Goal: Task Accomplishment & Management: Manage account settings

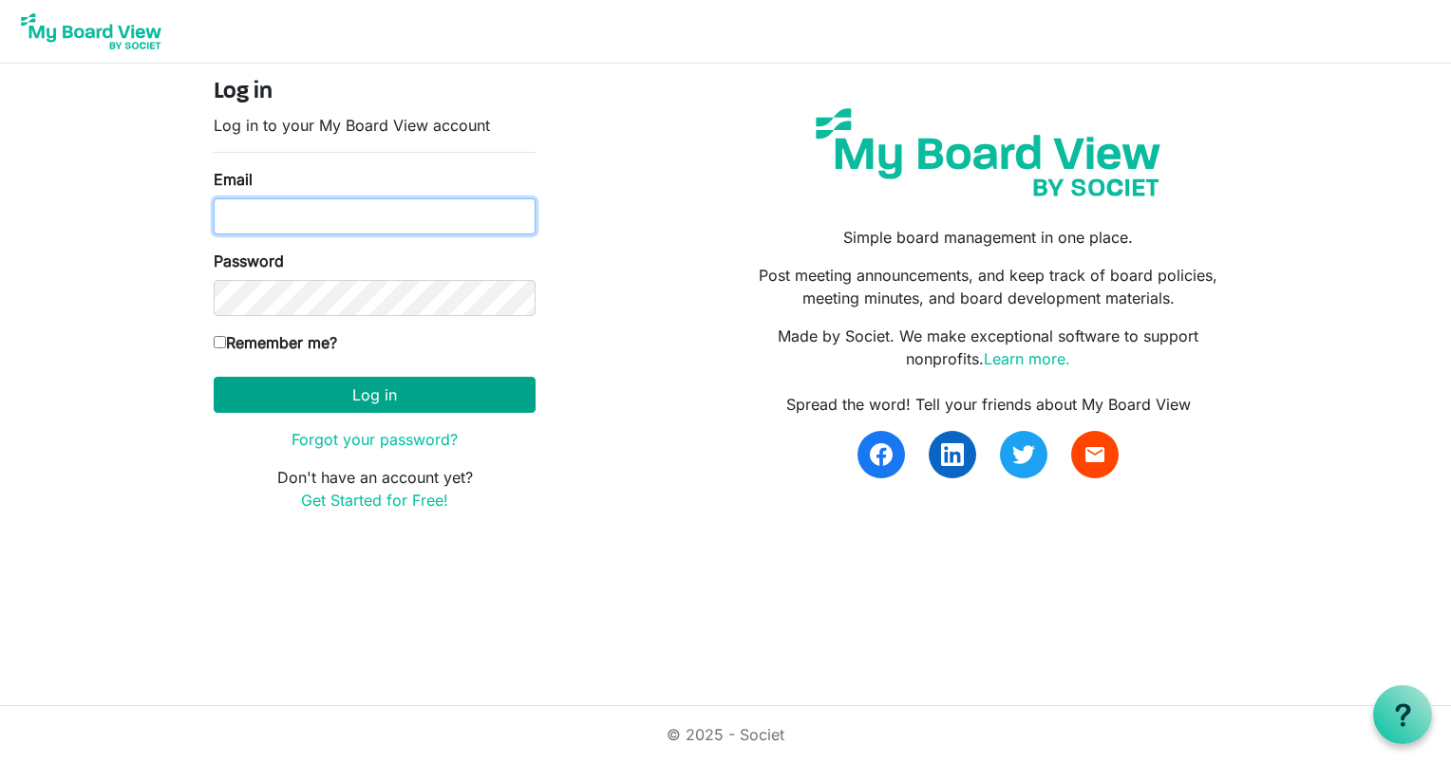
type input "lwalker@bdo.ca"
click at [372, 395] on button "Log in" at bounding box center [375, 395] width 322 height 36
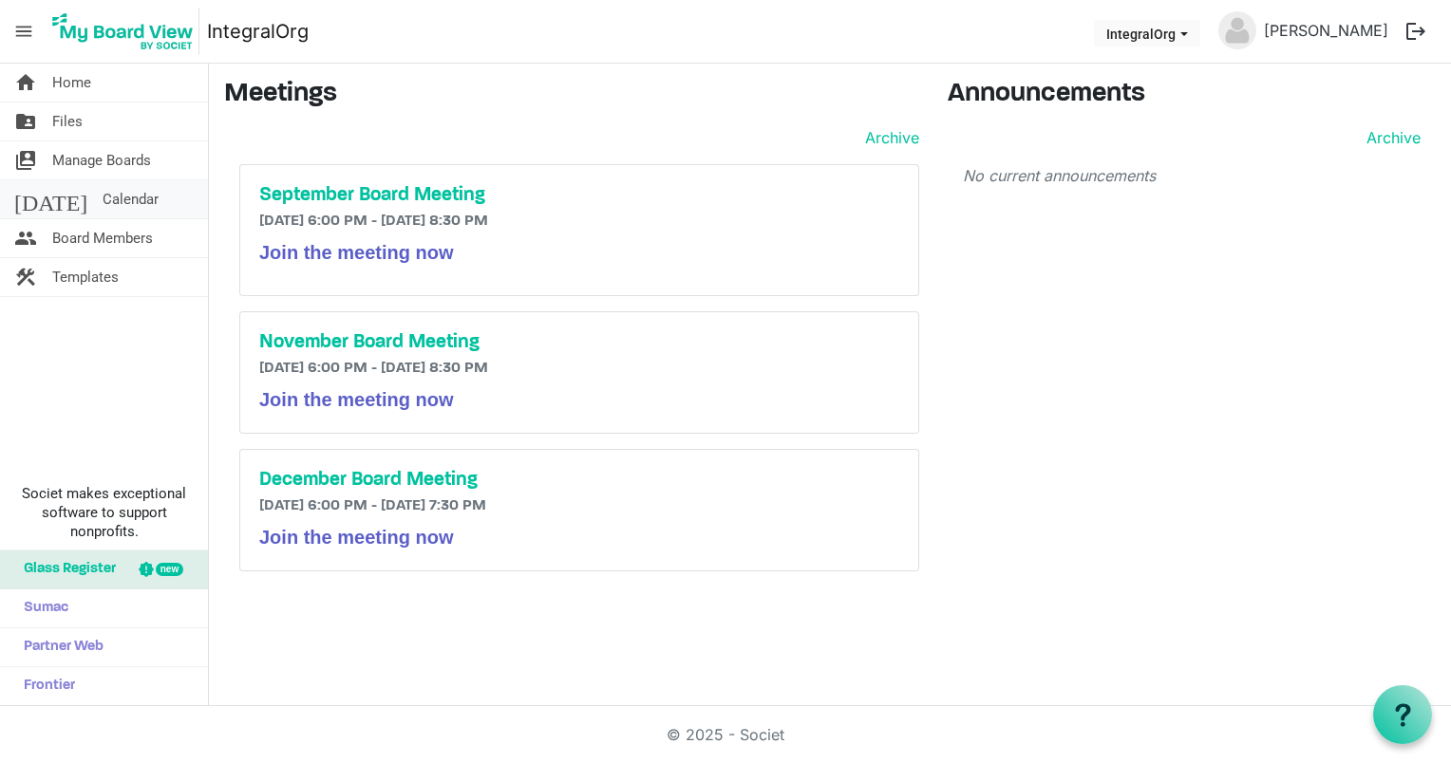
click at [103, 197] on span "Calendar" at bounding box center [131, 199] width 56 height 38
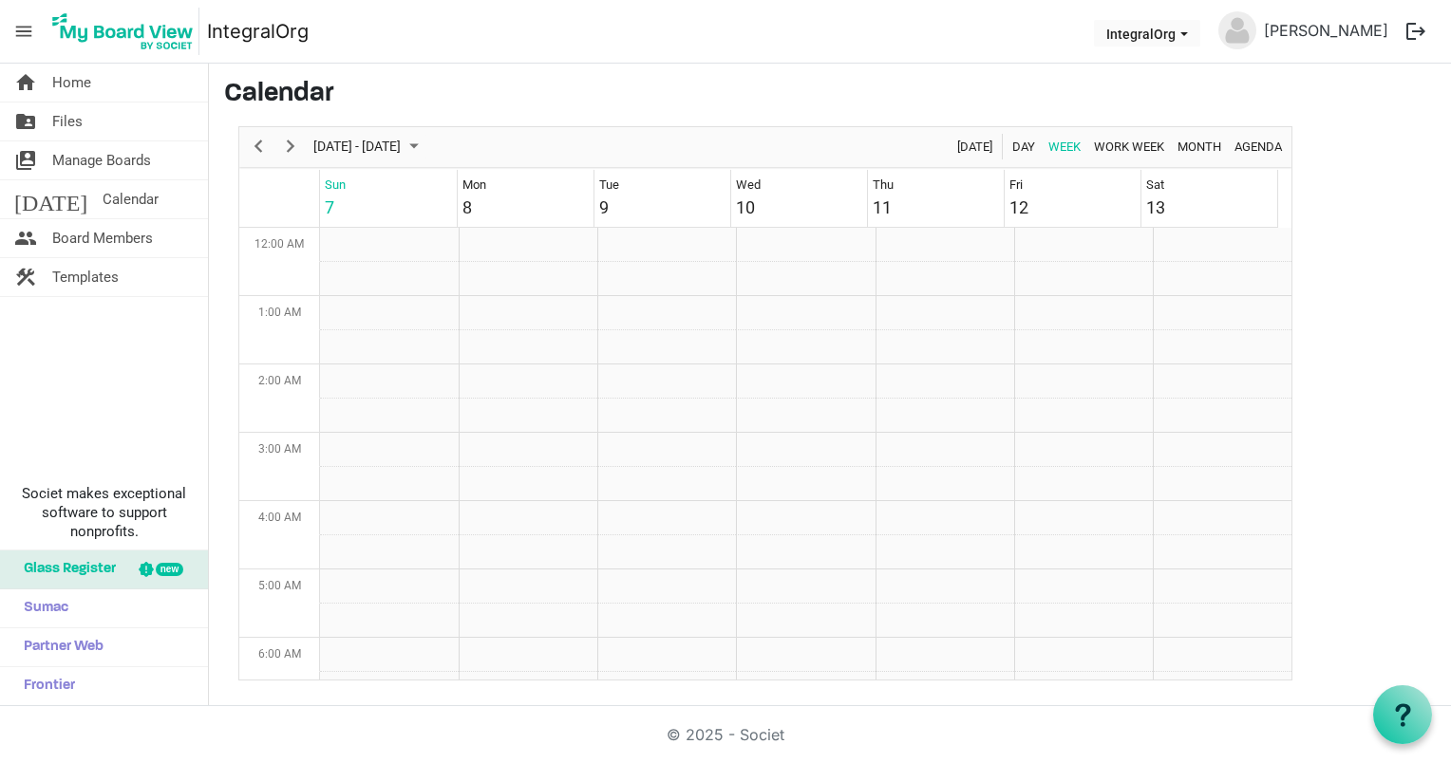
scroll to position [615, 0]
click at [296, 140] on span "Next" at bounding box center [290, 147] width 23 height 24
click at [62, 115] on span "Files" at bounding box center [67, 122] width 30 height 38
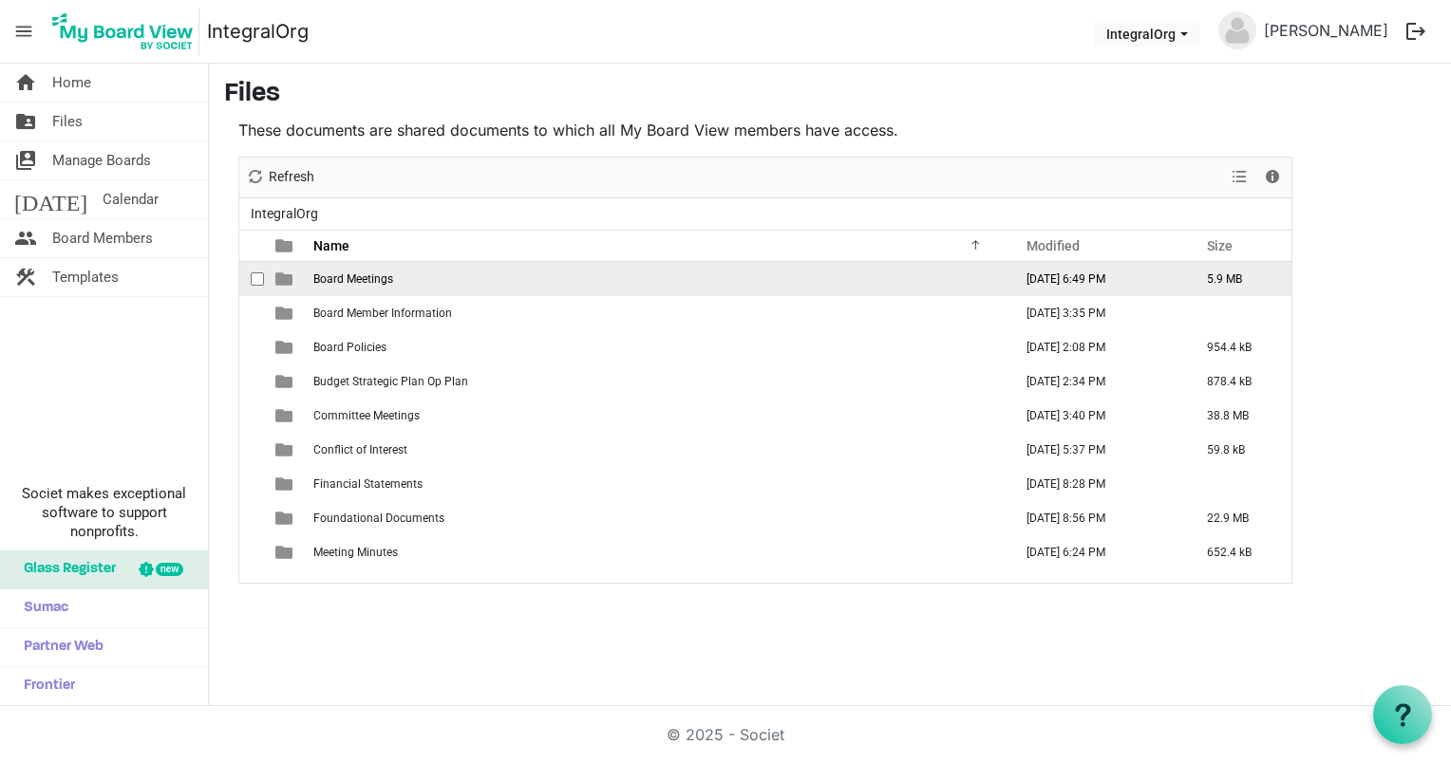
click at [368, 280] on span "Board Meetings" at bounding box center [353, 278] width 80 height 13
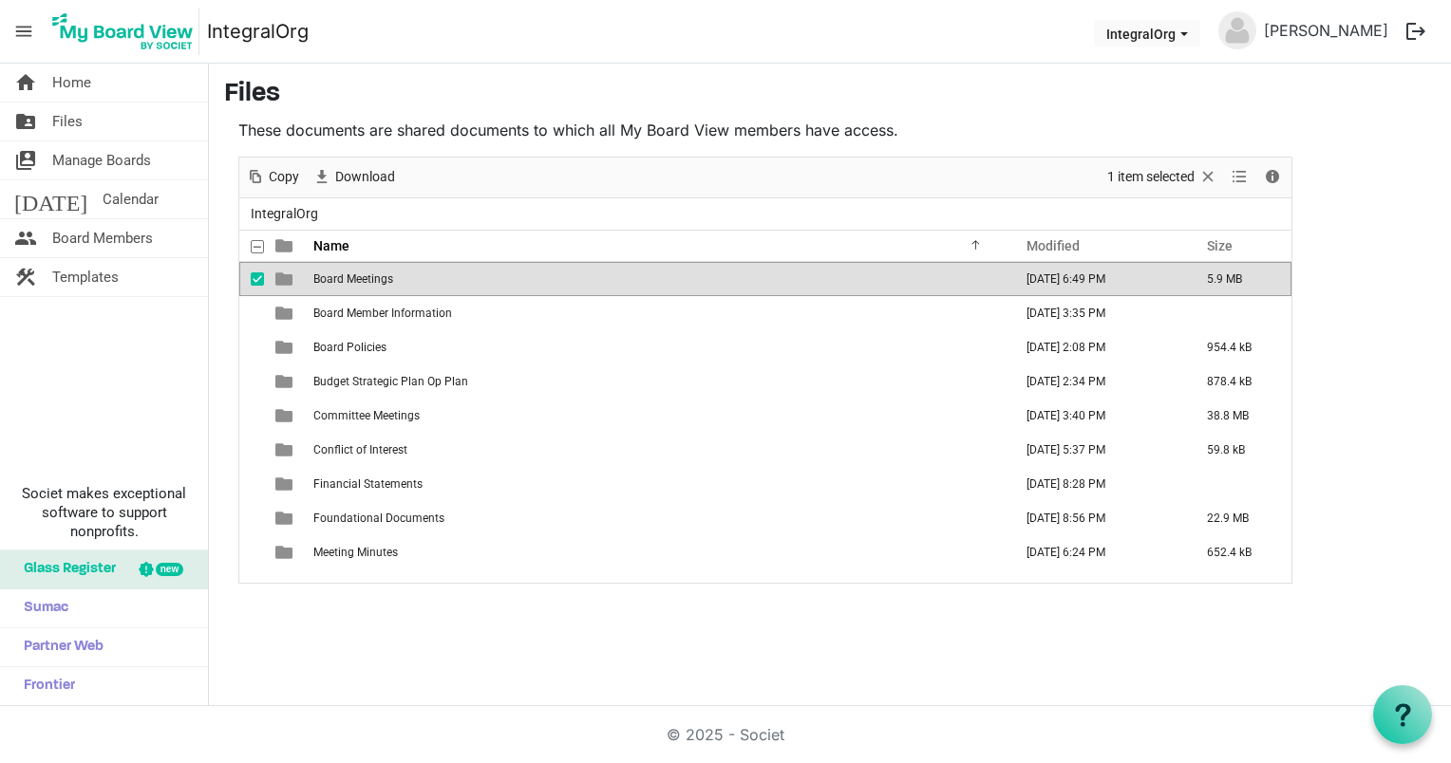
click at [368, 280] on span "Board Meetings" at bounding box center [353, 278] width 80 height 13
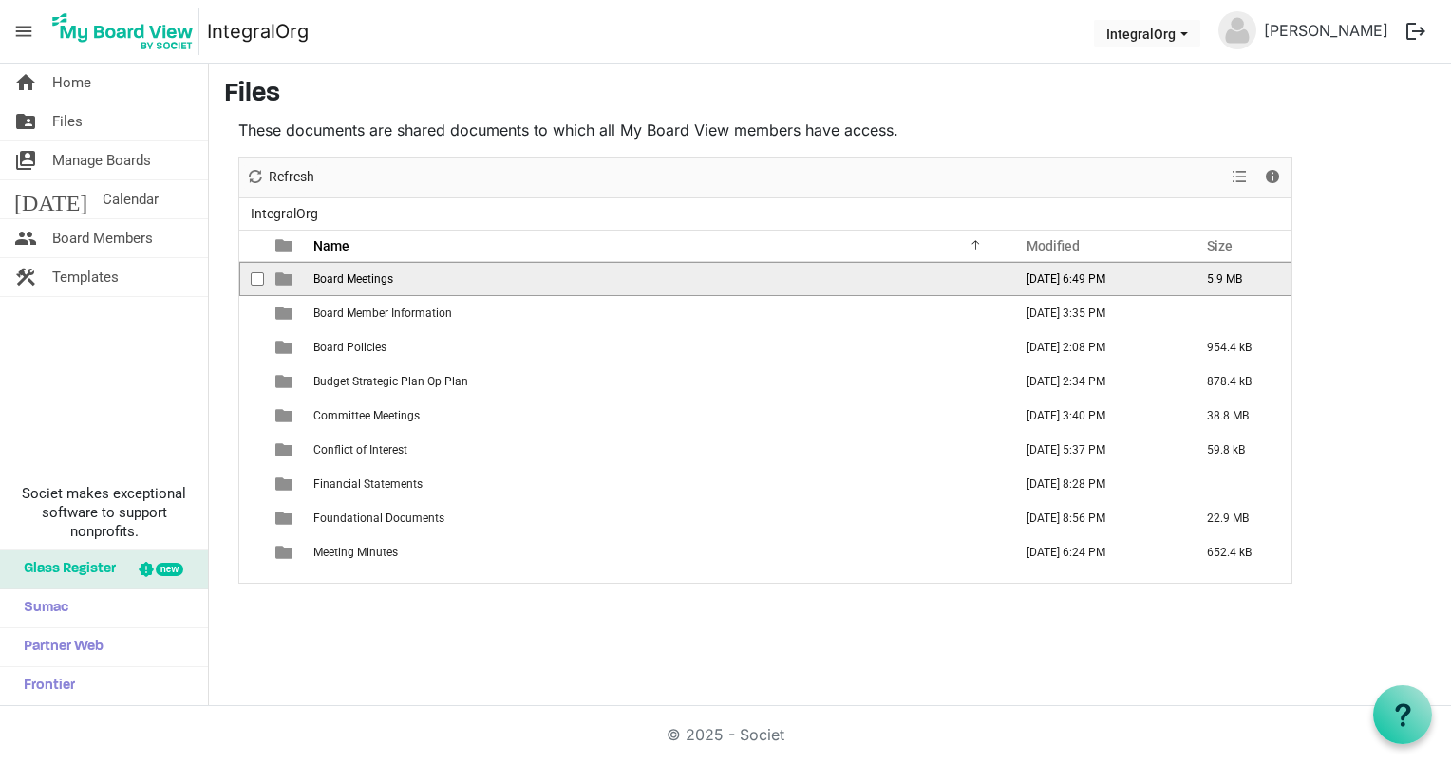
click at [368, 280] on span "Board Meetings" at bounding box center [353, 278] width 80 height 13
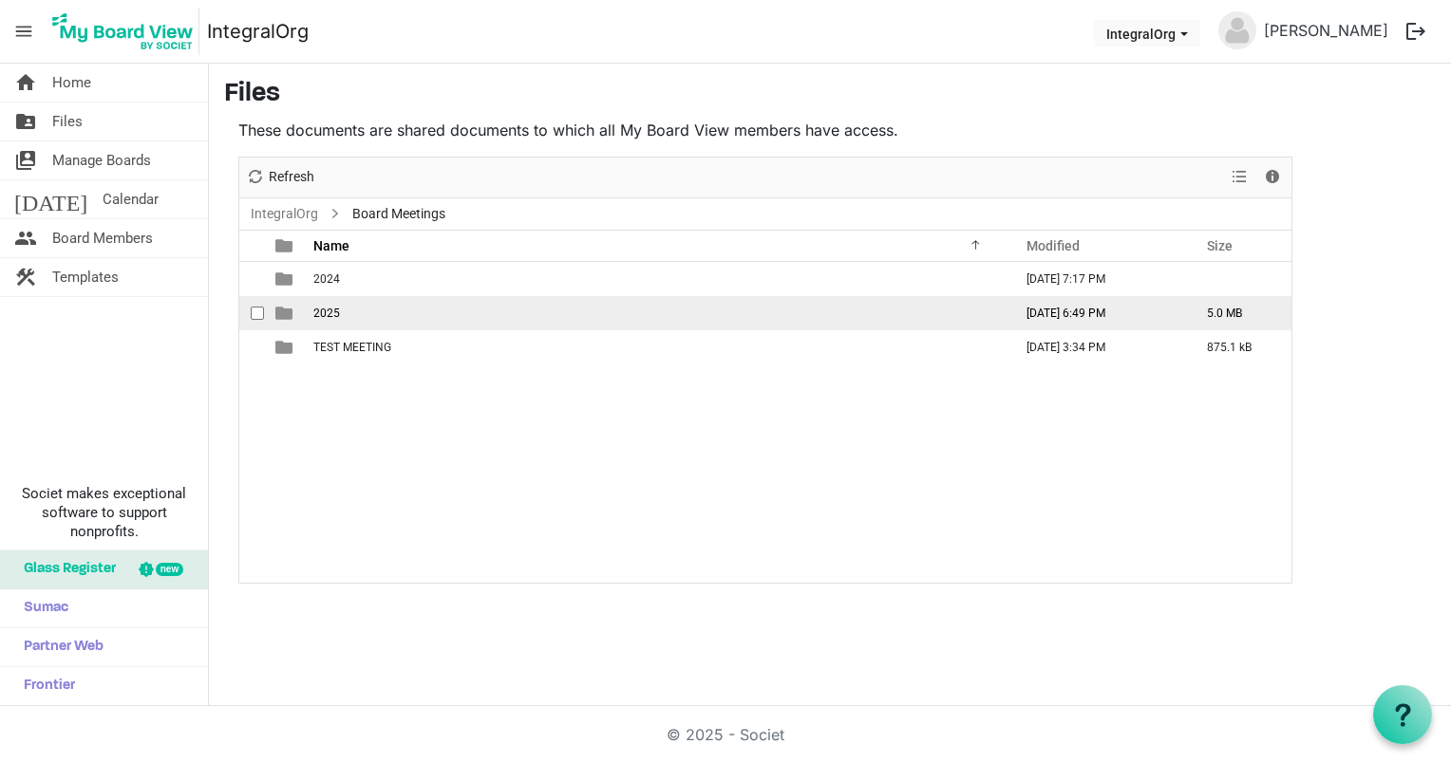
click at [357, 325] on td "2025" at bounding box center [657, 313] width 699 height 34
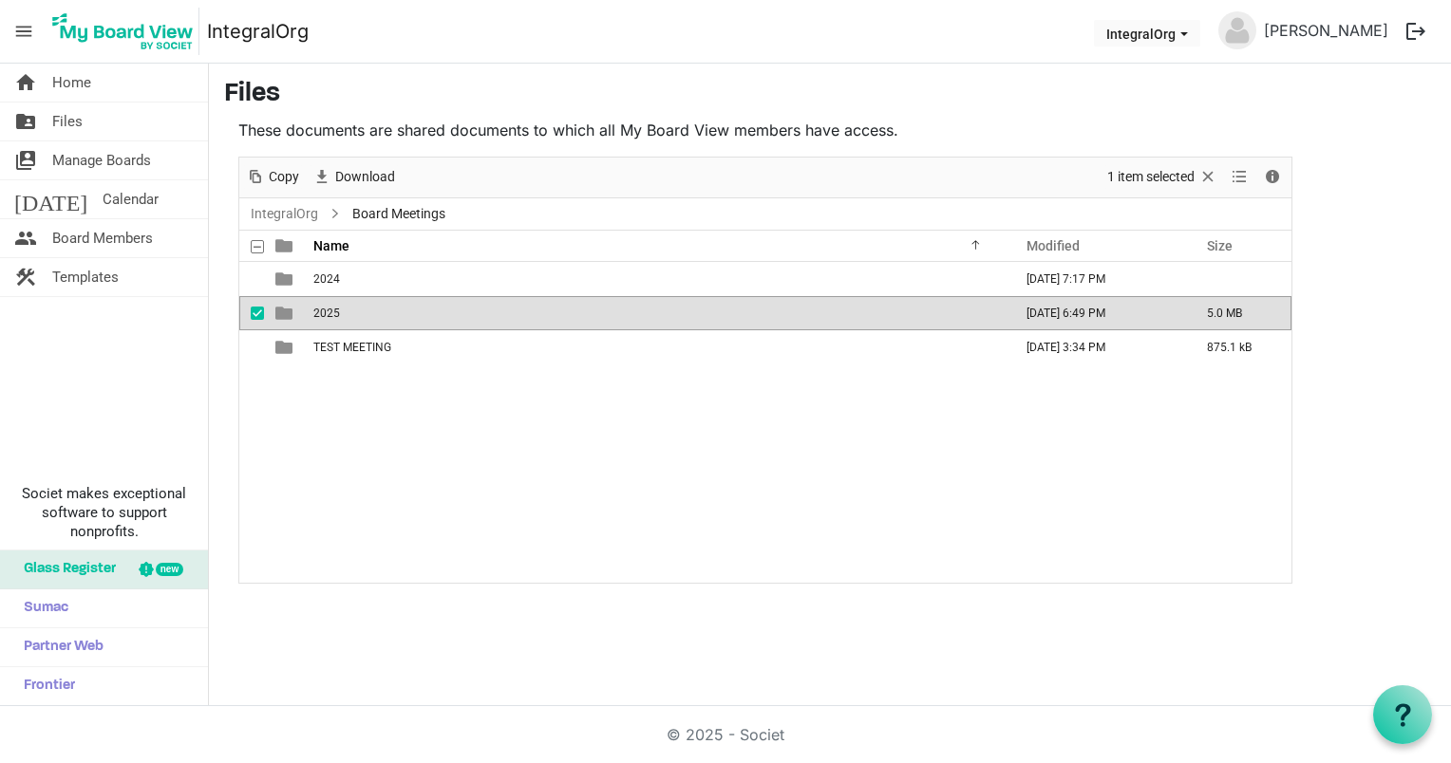
click at [357, 325] on td "2025" at bounding box center [657, 313] width 699 height 34
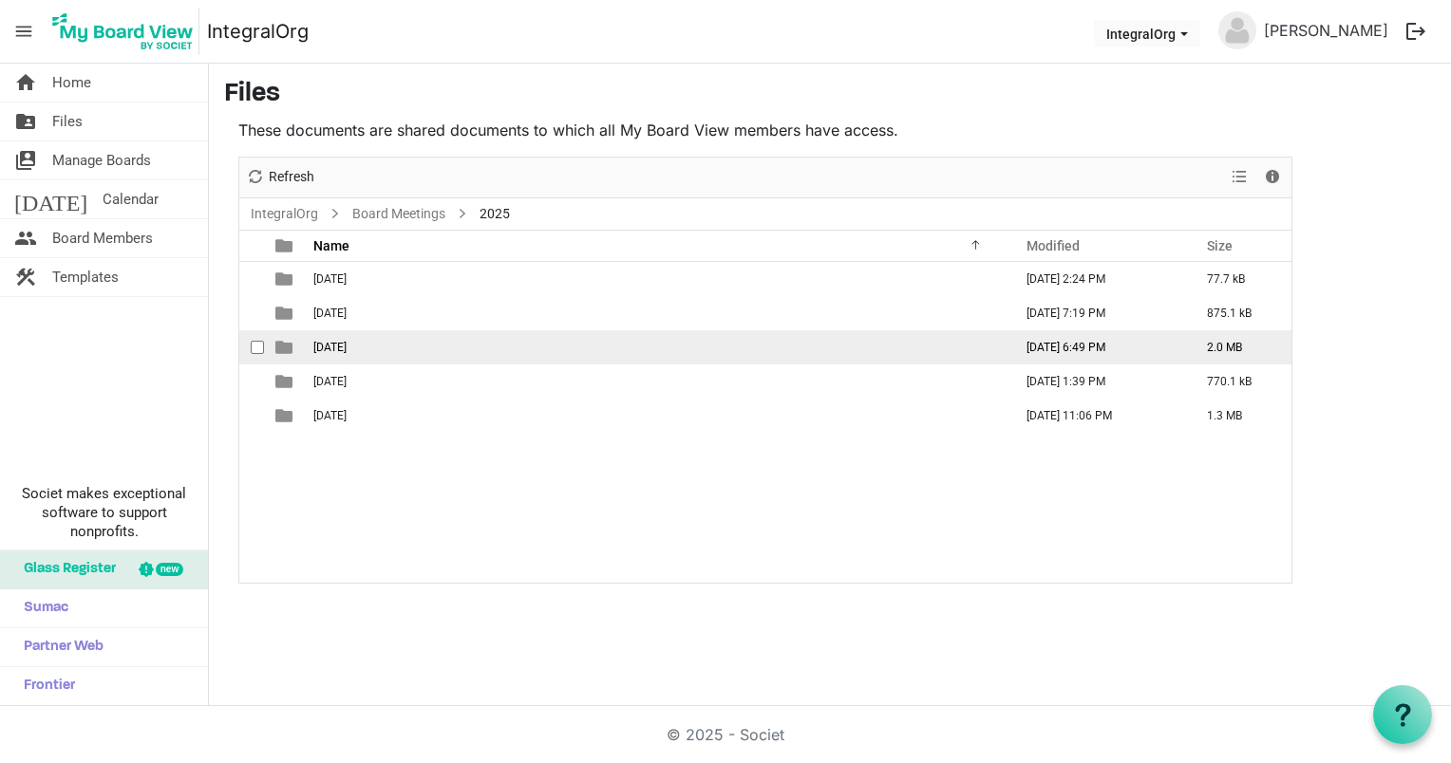
click at [441, 345] on td "June 24 2025" at bounding box center [657, 347] width 699 height 34
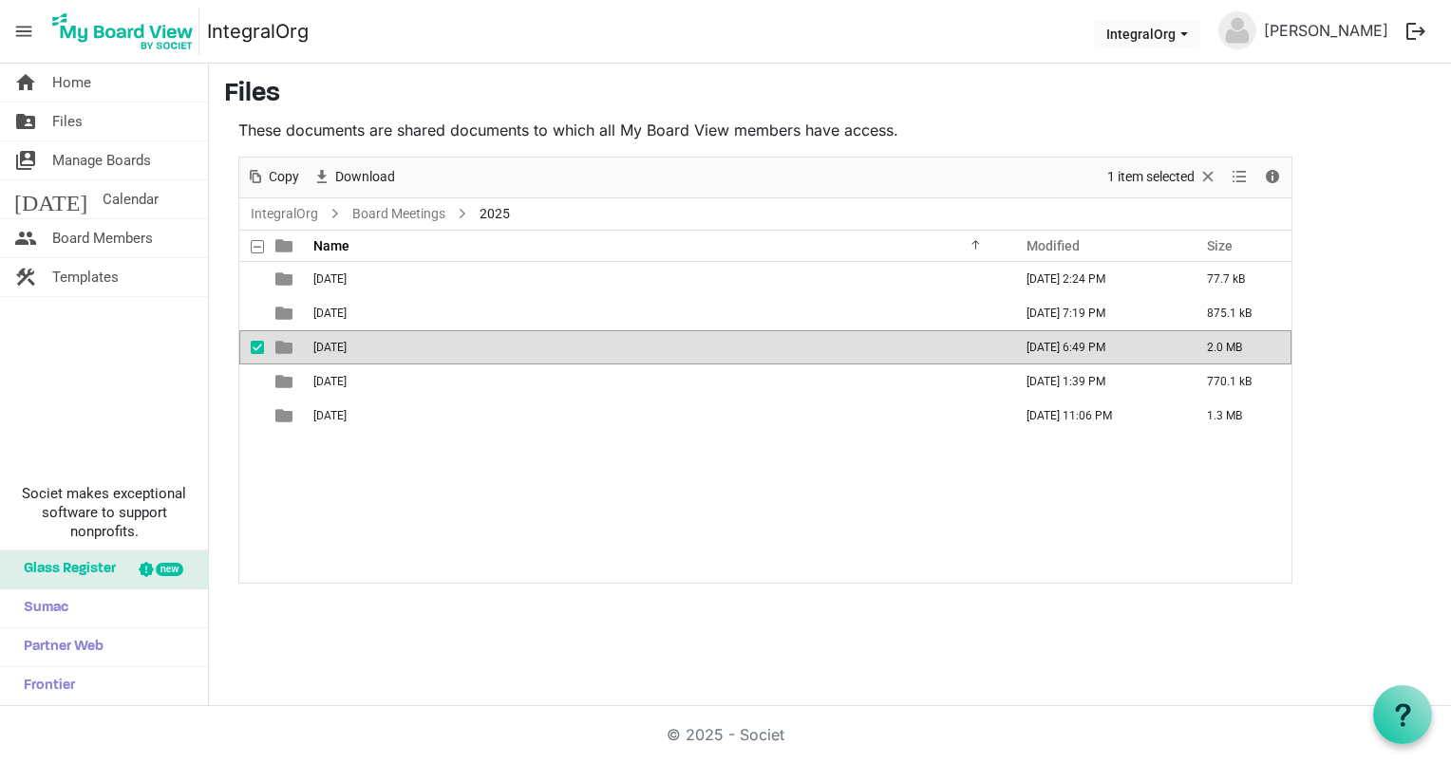
click at [441, 345] on td "June 24 2025" at bounding box center [657, 347] width 699 height 34
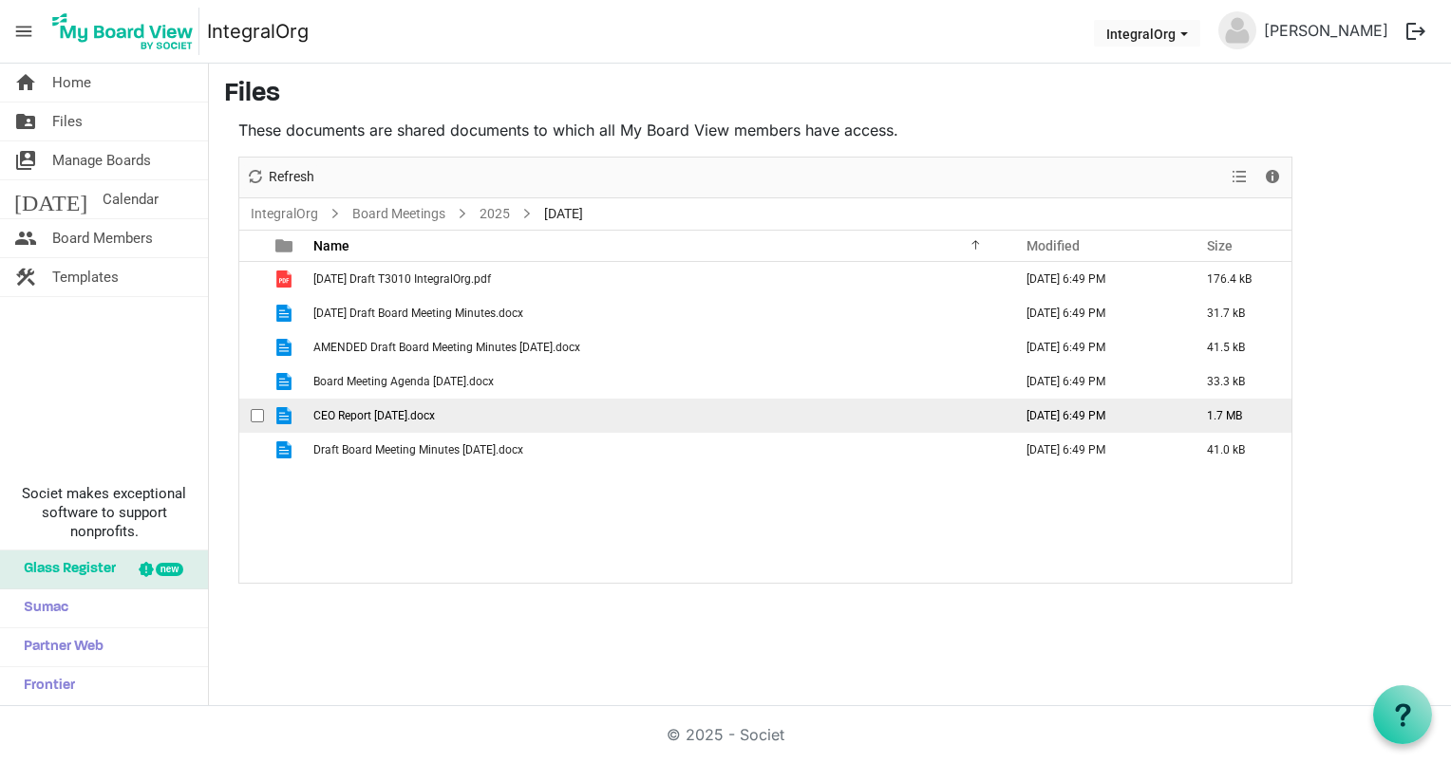
click at [547, 418] on td "CEO Report June 24 2025.docx" at bounding box center [657, 416] width 699 height 34
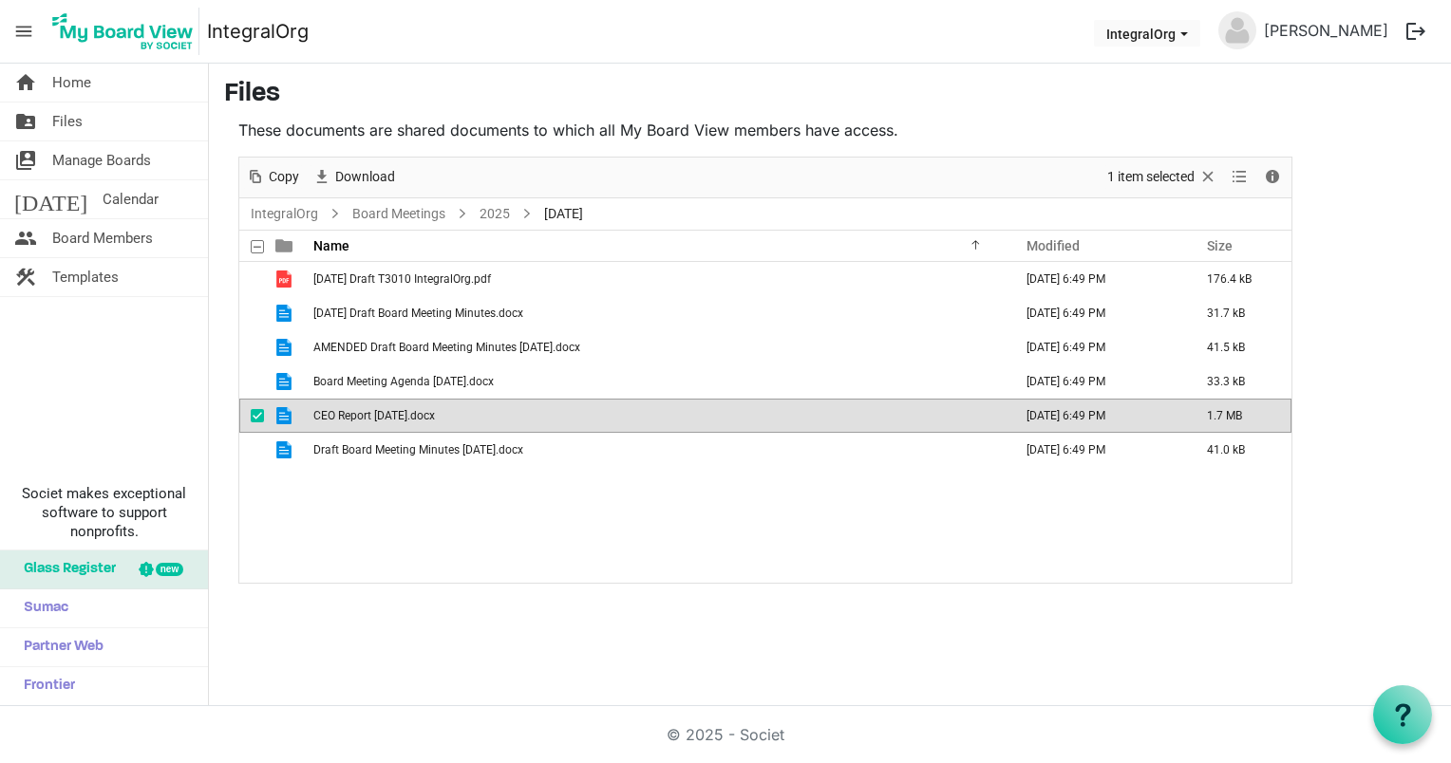
click at [547, 418] on td "CEO Report June 24 2025.docx" at bounding box center [657, 416] width 699 height 34
